Goal: Navigation & Orientation: Understand site structure

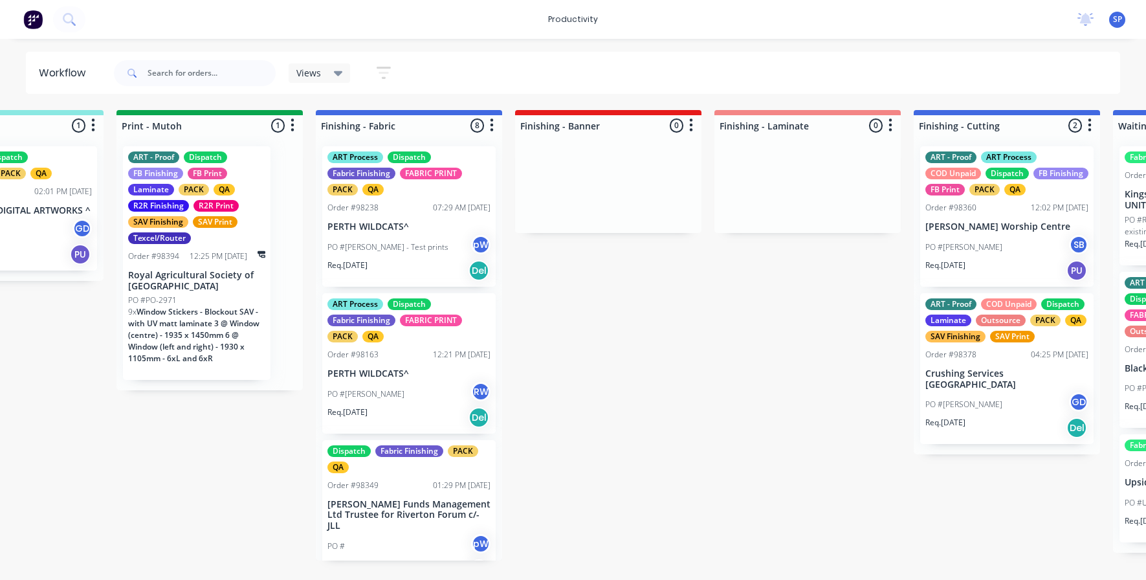
scroll to position [194, 0]
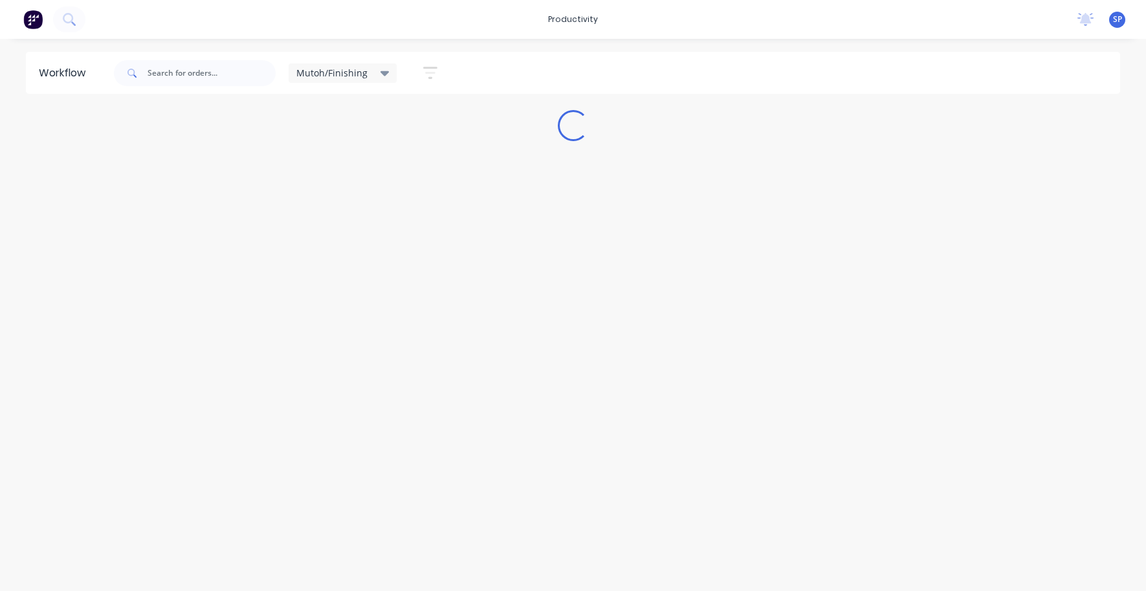
click at [383, 73] on icon at bounding box center [385, 73] width 9 height 5
click at [322, 167] on button "None" at bounding box center [367, 169] width 138 height 15
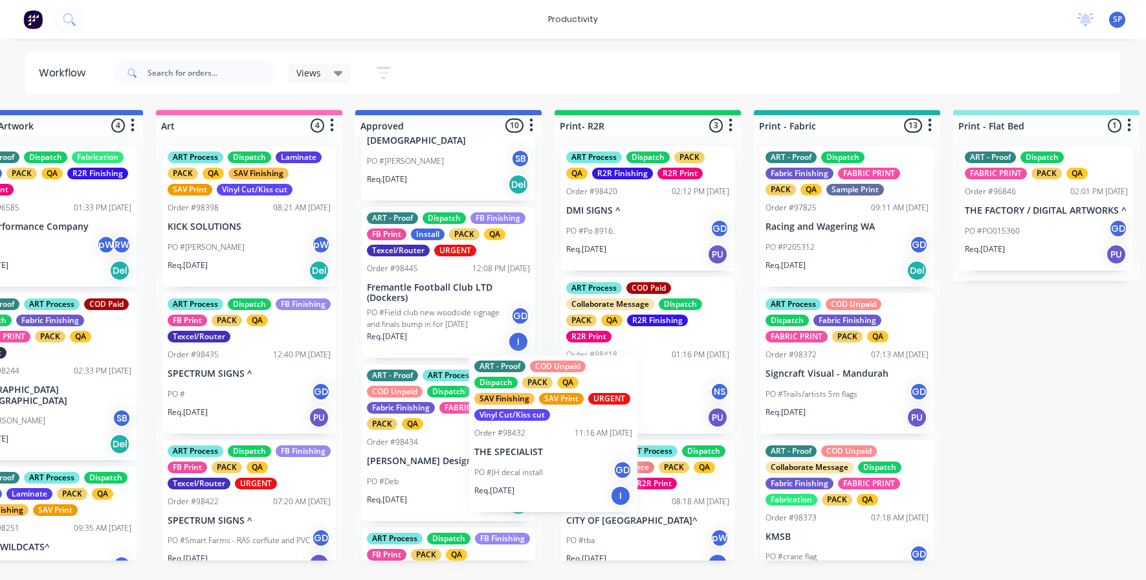
scroll to position [130, 0]
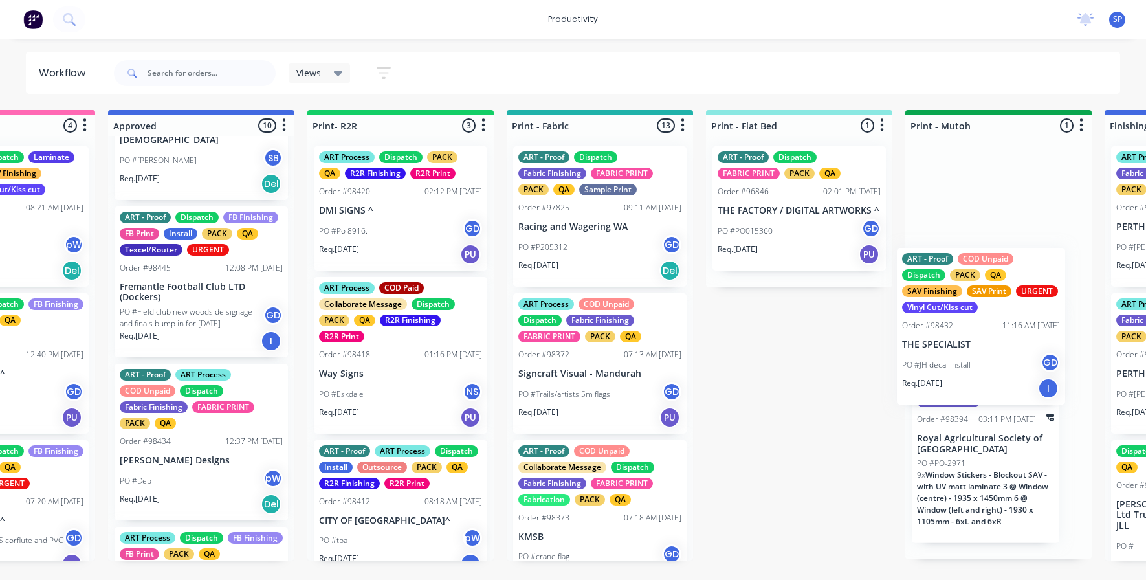
drag, startPoint x: 434, startPoint y: 489, endPoint x: 981, endPoint y: 356, distance: 562.3
click at [980, 356] on div "Submitted 12 Sort By Created date Required date Order number Customer name Most…" at bounding box center [1162, 335] width 4974 height 450
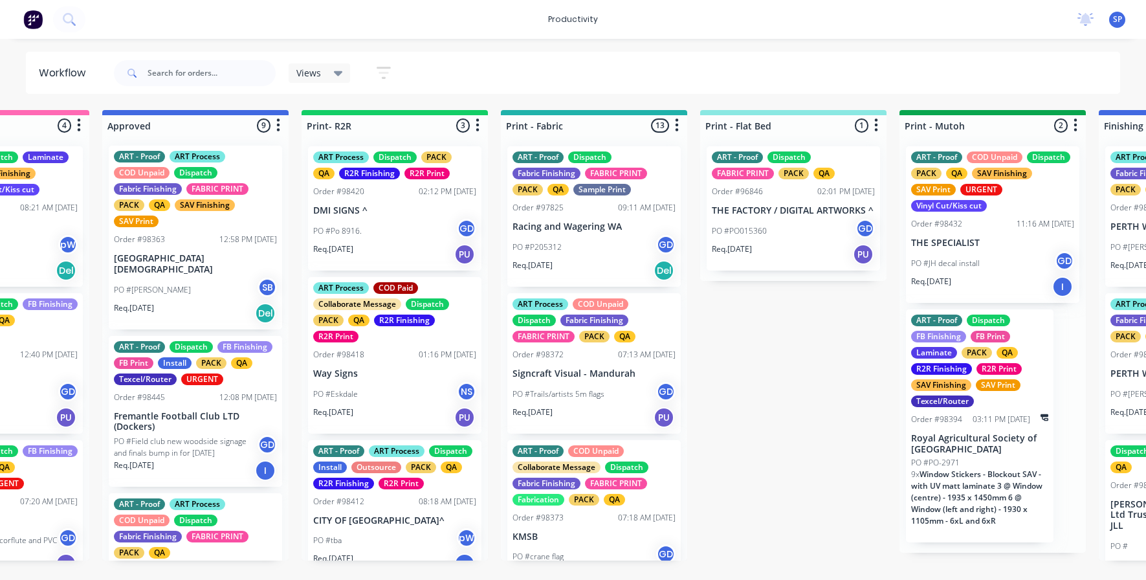
scroll to position [0, 0]
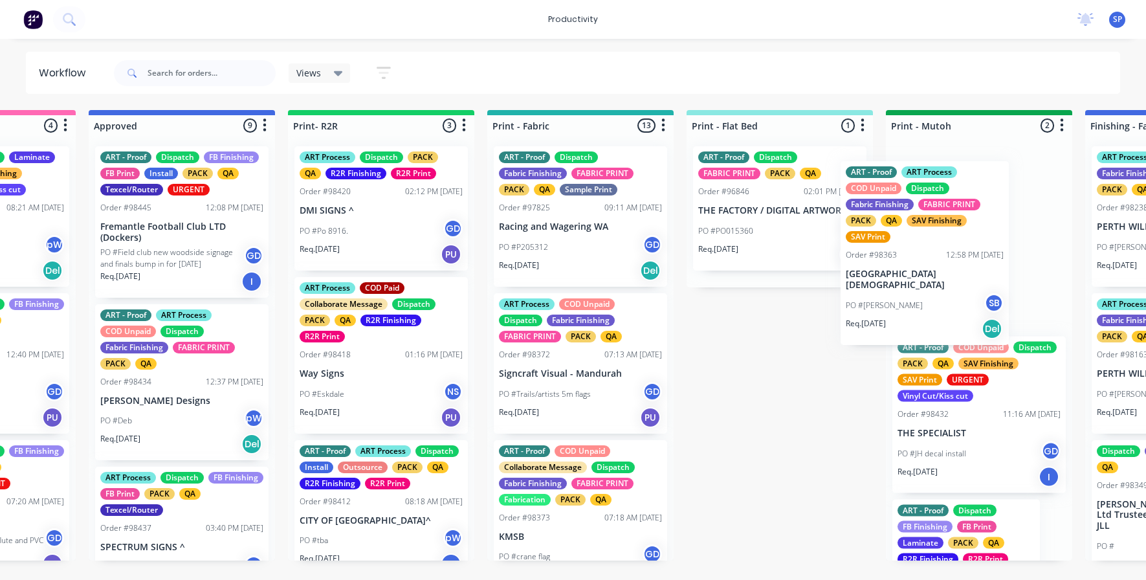
drag, startPoint x: 162, startPoint y: 263, endPoint x: 895, endPoint y: 278, distance: 733.5
click at [898, 278] on div "Submitted 12 Sort By Created date Required date Order number Customer name Most…" at bounding box center [1143, 335] width 4974 height 450
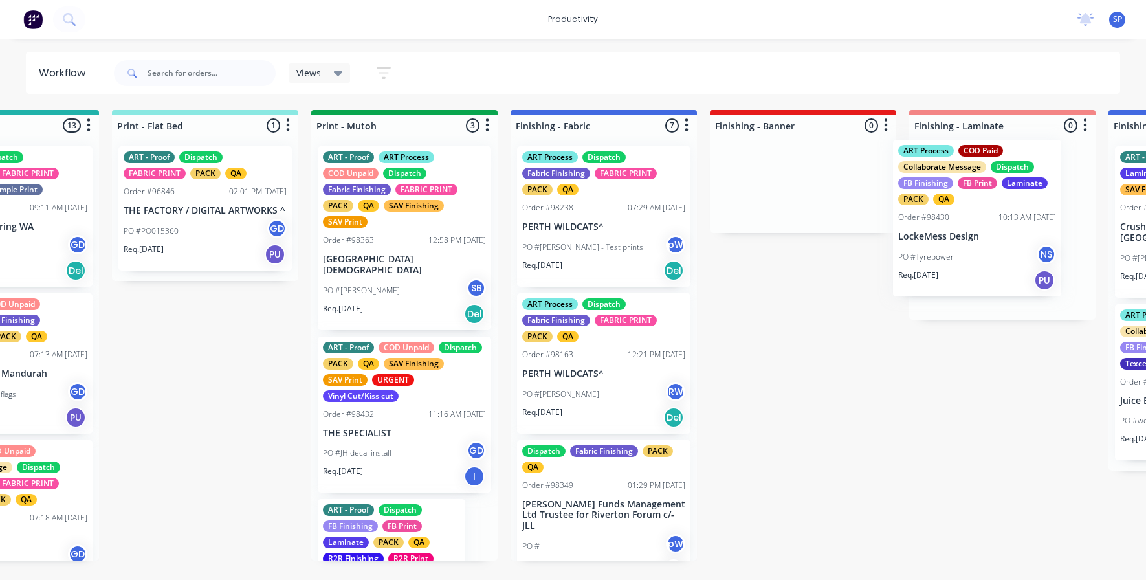
scroll to position [0, 1946]
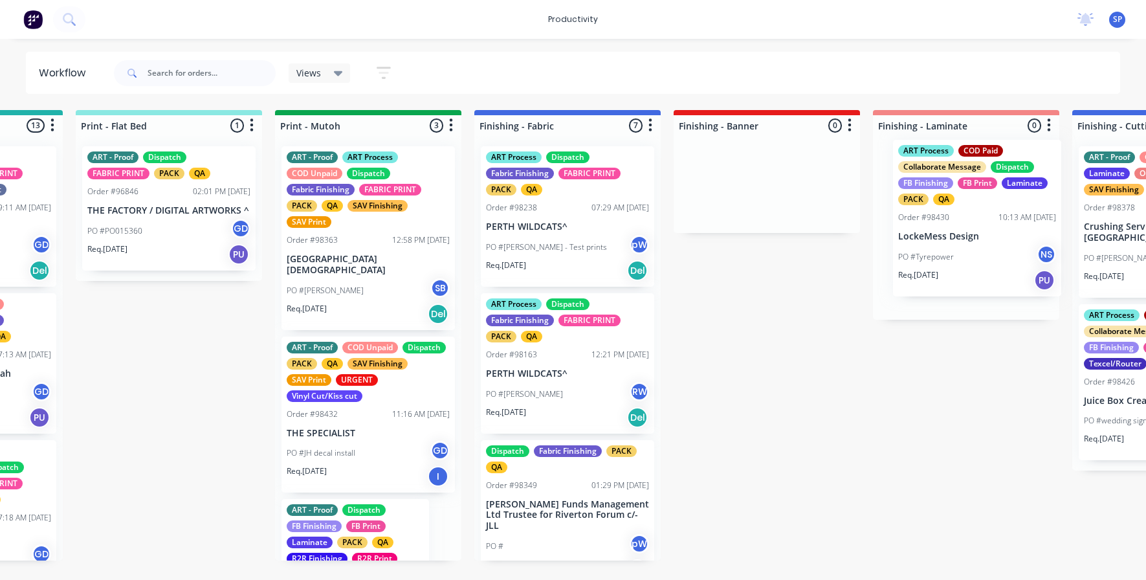
drag, startPoint x: 124, startPoint y: 218, endPoint x: 914, endPoint y: 247, distance: 790.2
click at [924, 245] on div "Submitted 12 Sort By Created date Required date Order number Customer name Most…" at bounding box center [532, 335] width 4974 height 450
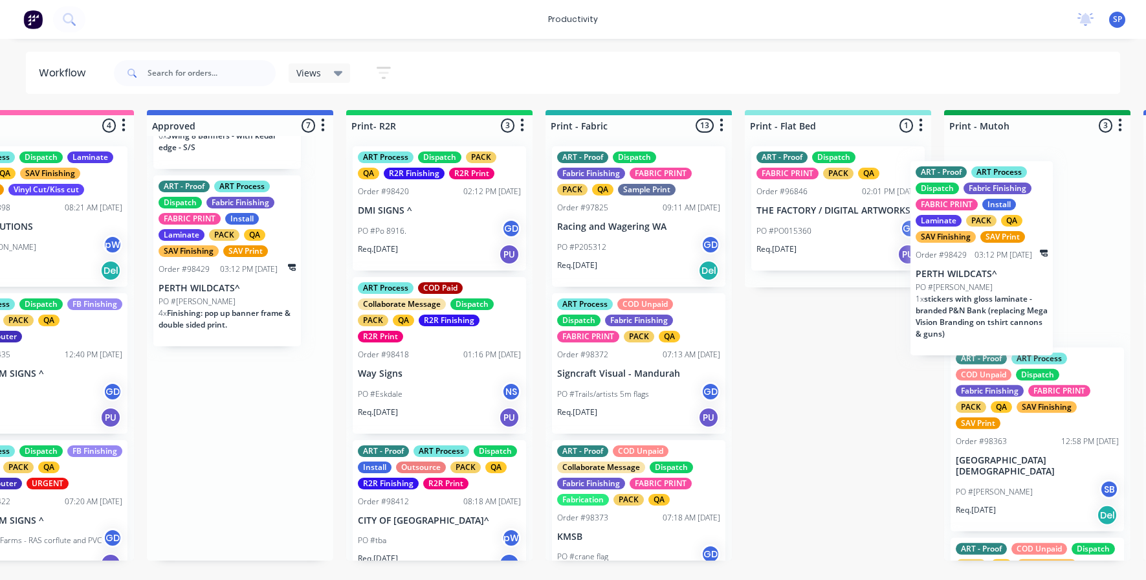
scroll to position [0, 1317]
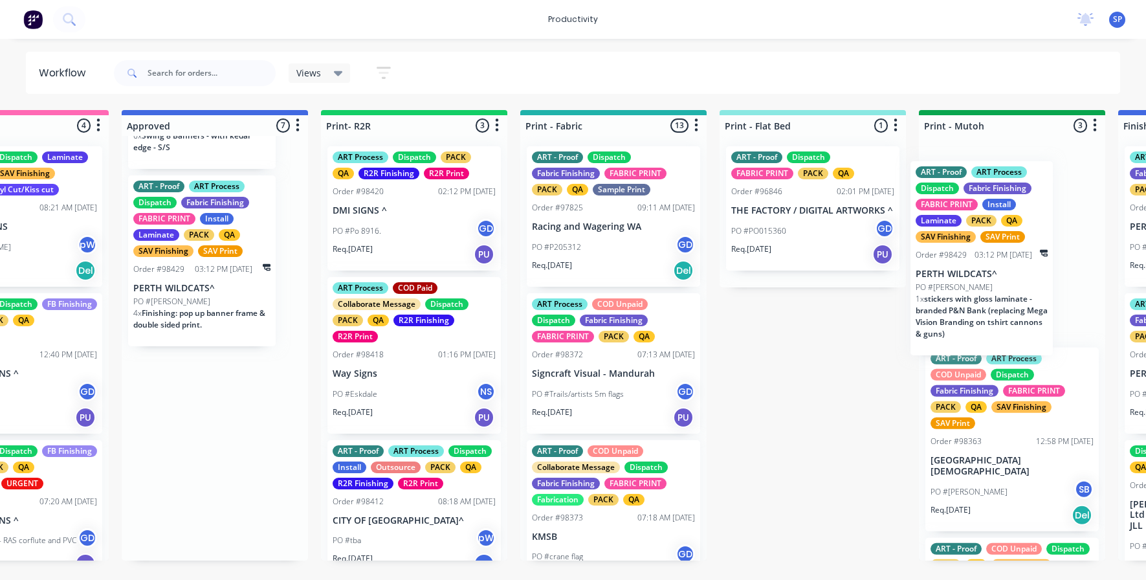
drag, startPoint x: 254, startPoint y: 338, endPoint x: 940, endPoint y: 291, distance: 687.7
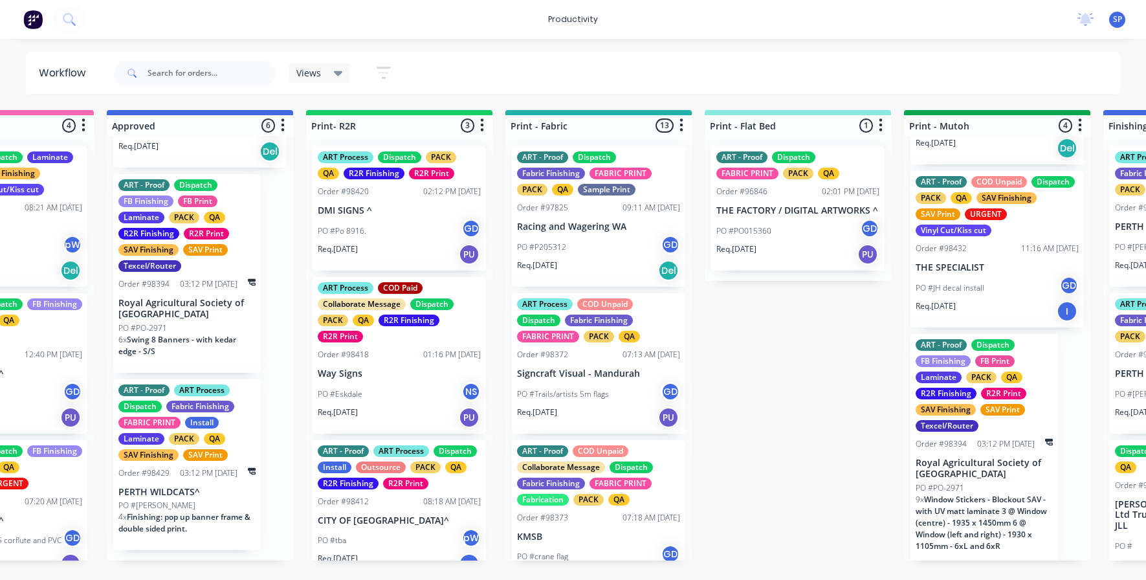
scroll to position [373, 0]
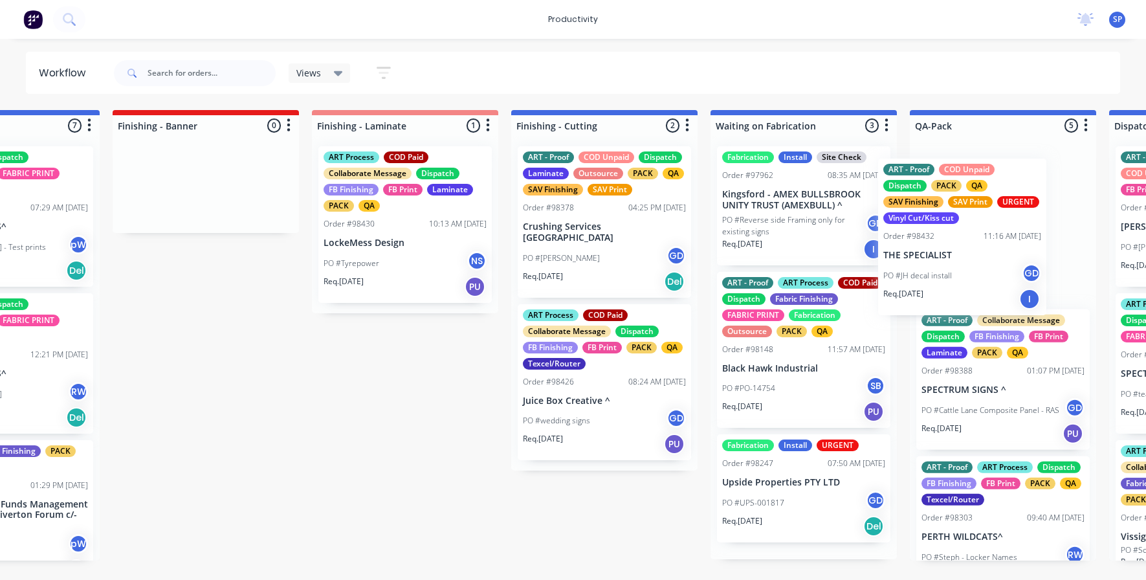
drag, startPoint x: 968, startPoint y: 272, endPoint x: 940, endPoint y: 267, distance: 28.4
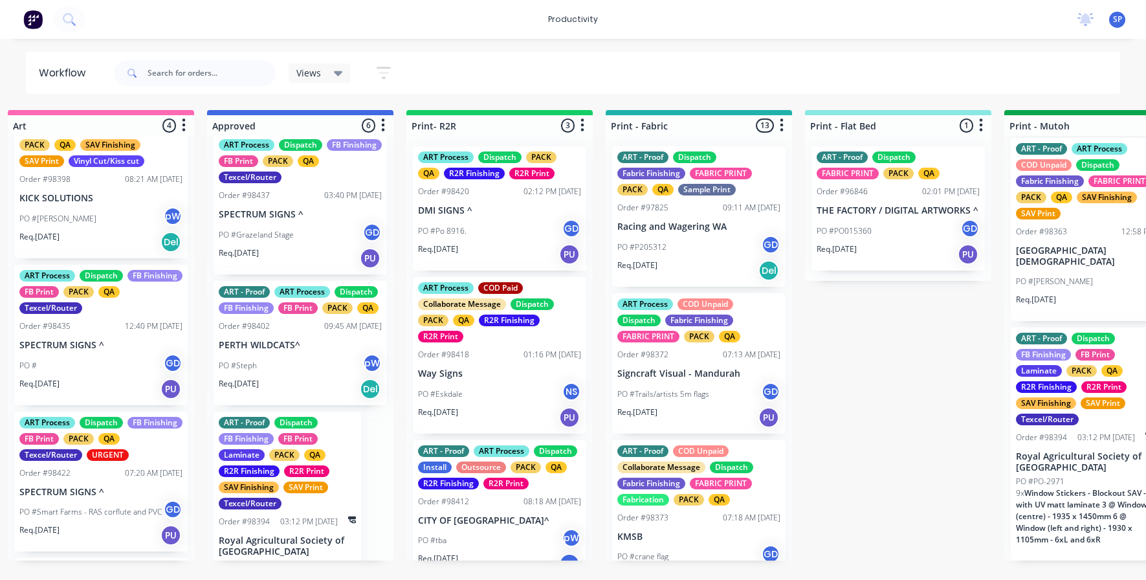
scroll to position [0, 0]
